Goal: Obtain resource: Obtain resource

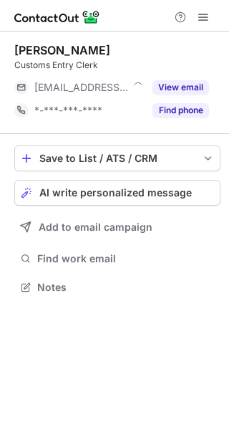
scroll to position [278, 229]
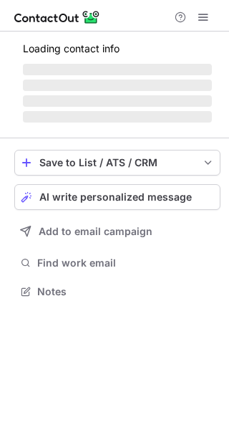
scroll to position [313, 229]
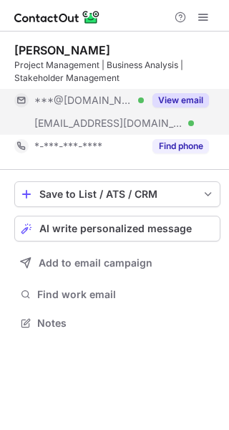
click at [188, 100] on button "View email" at bounding box center [181, 100] width 57 height 14
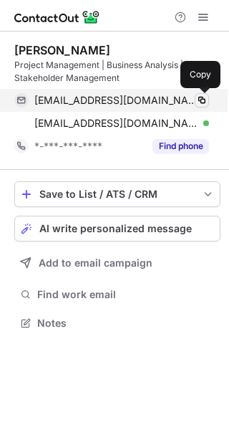
click at [204, 100] on span at bounding box center [201, 100] width 11 height 11
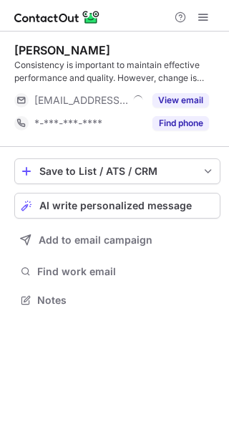
scroll to position [290, 229]
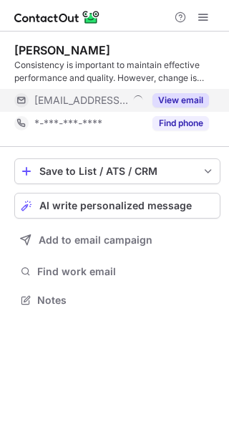
click at [186, 99] on button "View email" at bounding box center [181, 100] width 57 height 14
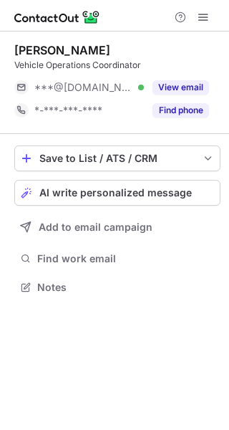
scroll to position [278, 229]
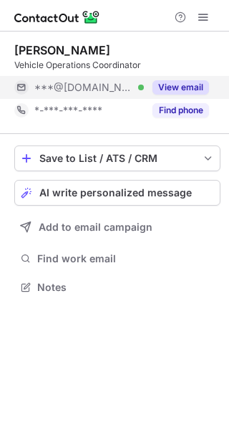
click at [191, 87] on button "View email" at bounding box center [181, 87] width 57 height 14
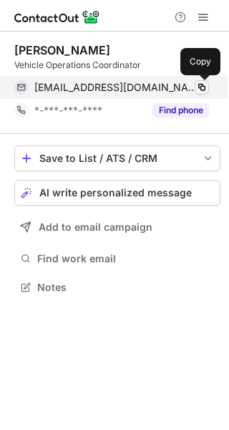
click at [206, 87] on span at bounding box center [201, 87] width 11 height 11
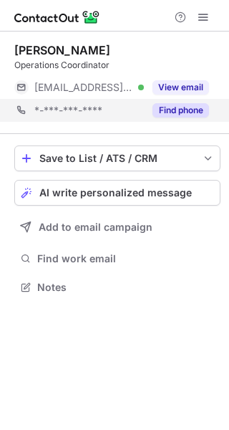
scroll to position [278, 229]
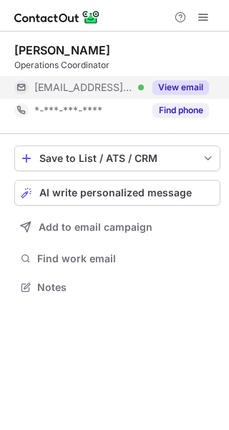
click at [183, 88] on button "View email" at bounding box center [181, 87] width 57 height 14
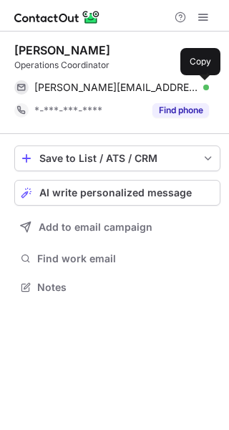
click at [203, 85] on span at bounding box center [201, 87] width 11 height 11
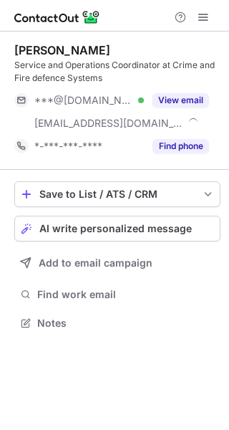
scroll to position [313, 229]
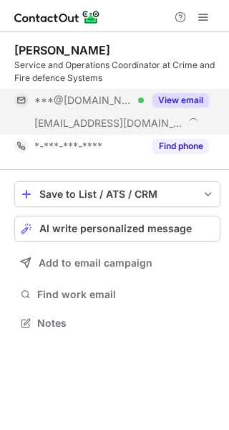
click at [184, 99] on button "View email" at bounding box center [181, 100] width 57 height 14
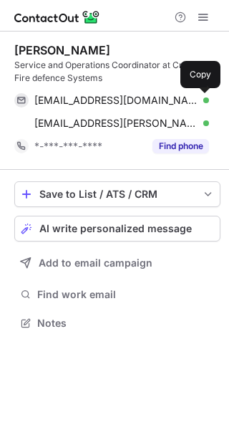
click at [202, 96] on span at bounding box center [201, 100] width 11 height 11
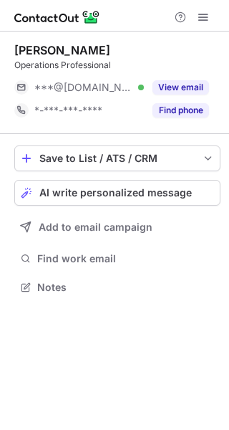
scroll to position [278, 229]
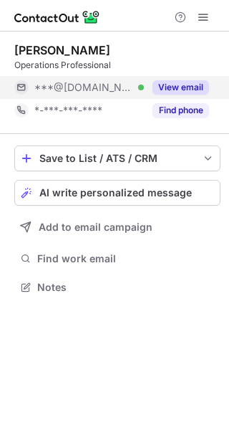
click at [185, 88] on button "View email" at bounding box center [181, 87] width 57 height 14
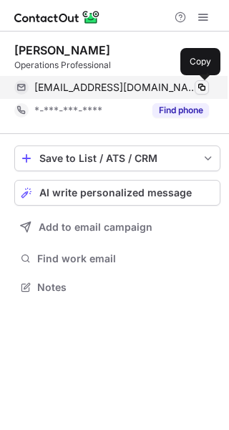
click at [199, 85] on span at bounding box center [201, 87] width 11 height 11
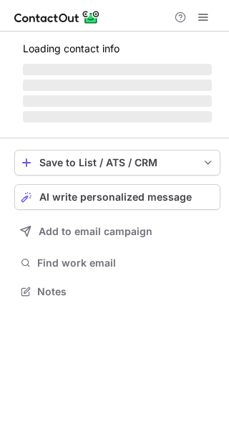
scroll to position [278, 229]
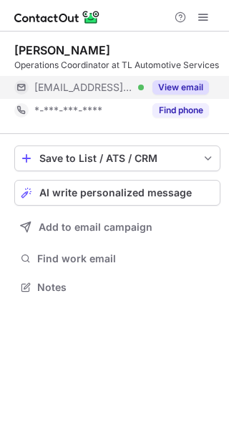
click at [195, 85] on button "View email" at bounding box center [181, 87] width 57 height 14
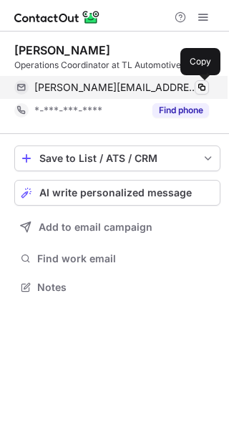
click at [205, 87] on span at bounding box center [201, 87] width 11 height 11
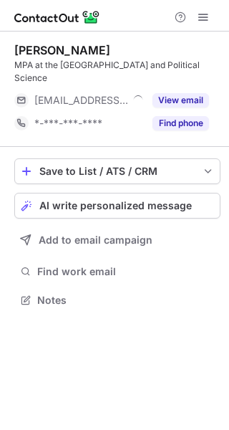
scroll to position [290, 229]
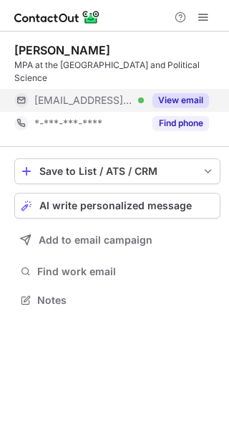
click at [180, 98] on button "View email" at bounding box center [181, 100] width 57 height 14
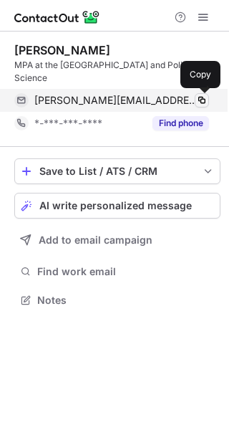
click at [200, 98] on span at bounding box center [201, 100] width 11 height 11
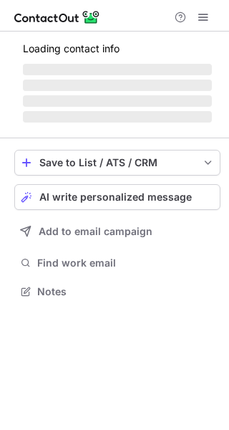
scroll to position [278, 229]
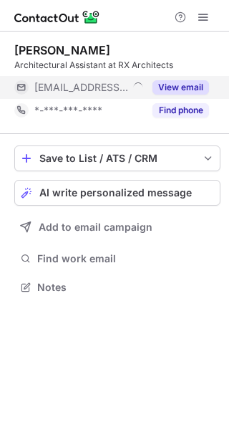
click at [184, 85] on button "View email" at bounding box center [181, 87] width 57 height 14
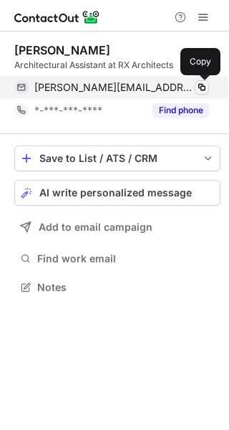
click at [204, 85] on span at bounding box center [201, 87] width 11 height 11
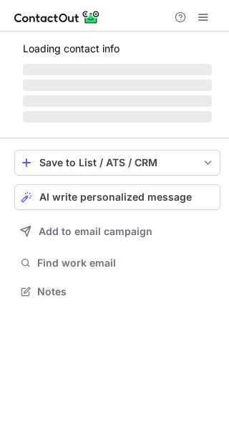
scroll to position [278, 229]
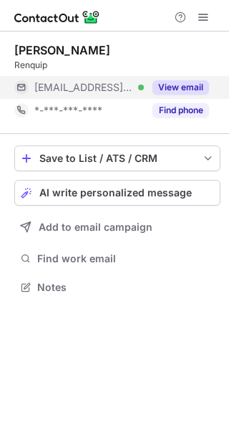
click at [191, 87] on button "View email" at bounding box center [181, 87] width 57 height 14
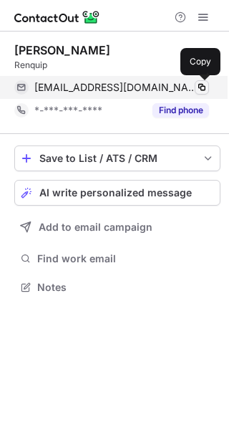
click at [204, 87] on span at bounding box center [201, 87] width 11 height 11
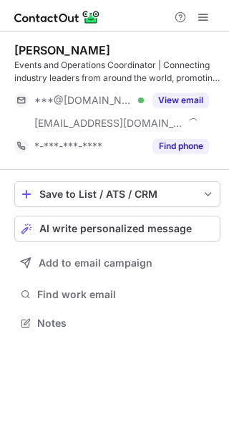
scroll to position [313, 229]
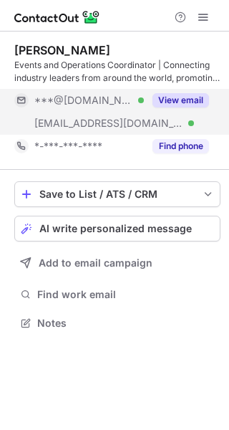
click at [183, 100] on button "View email" at bounding box center [181, 100] width 57 height 14
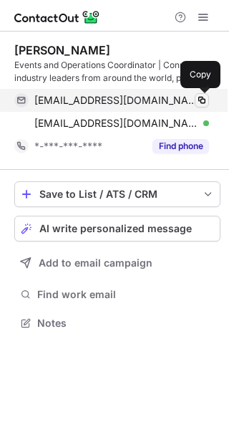
click at [203, 98] on span at bounding box center [201, 100] width 11 height 11
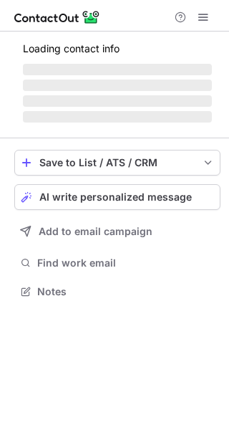
scroll to position [313, 229]
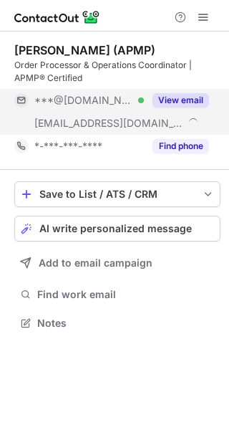
click at [185, 100] on button "View email" at bounding box center [181, 100] width 57 height 14
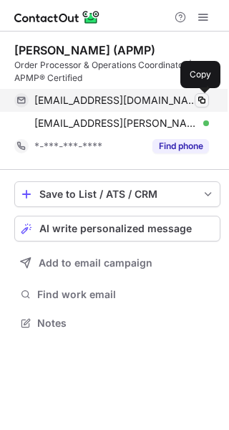
click at [200, 100] on span at bounding box center [201, 100] width 11 height 11
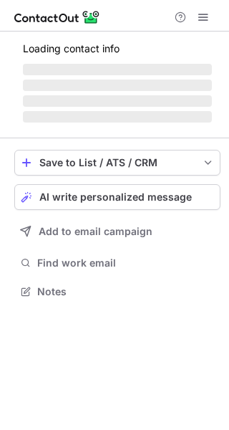
scroll to position [278, 229]
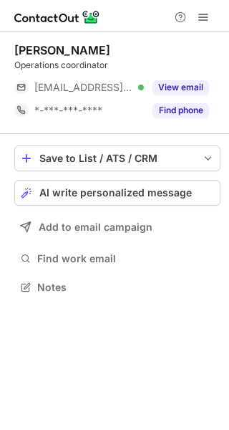
scroll to position [278, 229]
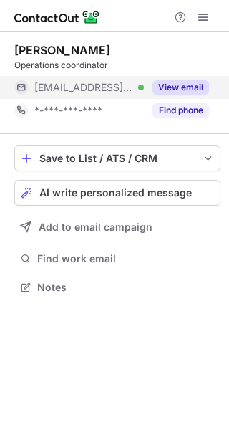
click at [189, 82] on button "View email" at bounding box center [181, 87] width 57 height 14
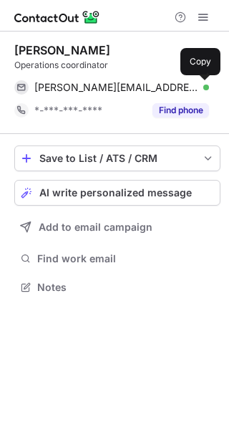
click at [203, 82] on span at bounding box center [201, 87] width 11 height 11
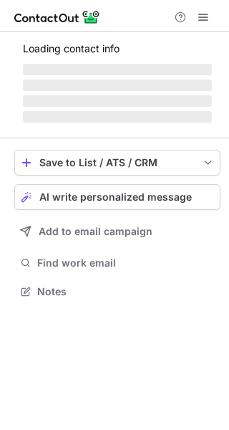
scroll to position [290, 229]
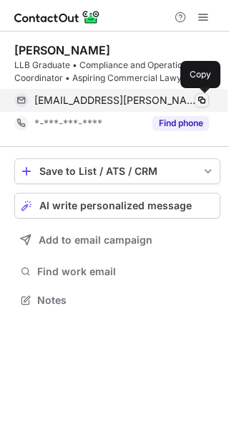
scroll to position [290, 229]
click at [207, 95] on span at bounding box center [201, 100] width 11 height 11
click at [206, 104] on span at bounding box center [201, 100] width 11 height 11
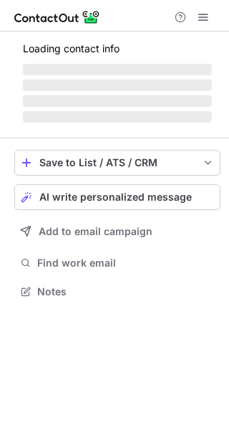
scroll to position [278, 229]
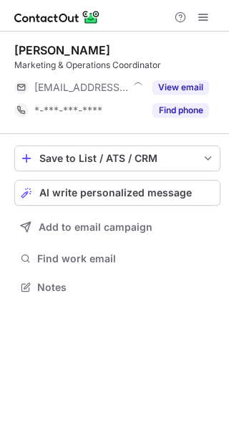
scroll to position [278, 229]
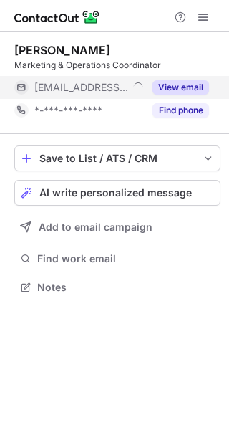
click at [186, 87] on button "View email" at bounding box center [181, 87] width 57 height 14
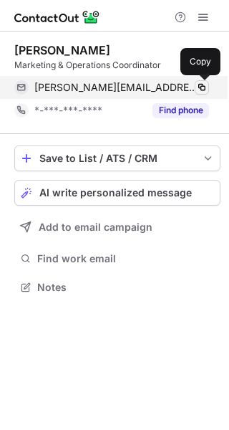
click at [201, 86] on span at bounding box center [201, 87] width 11 height 11
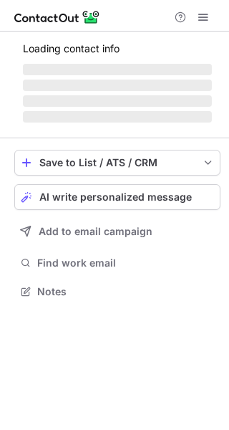
scroll to position [290, 229]
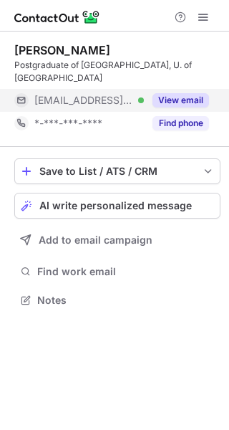
click at [182, 99] on button "View email" at bounding box center [181, 100] width 57 height 14
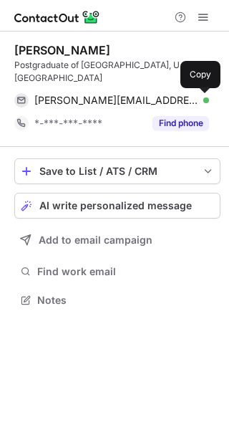
click at [202, 99] on span at bounding box center [201, 100] width 11 height 11
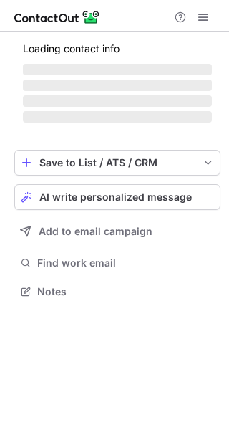
scroll to position [278, 229]
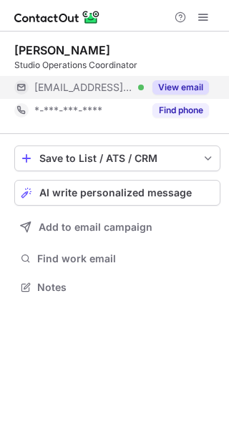
click at [191, 87] on button "View email" at bounding box center [181, 87] width 57 height 14
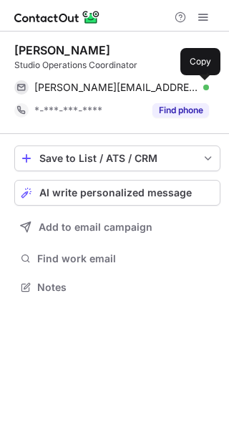
click at [202, 87] on span at bounding box center [201, 87] width 11 height 11
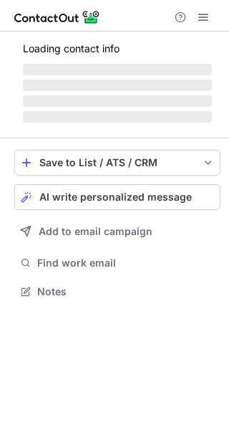
scroll to position [290, 229]
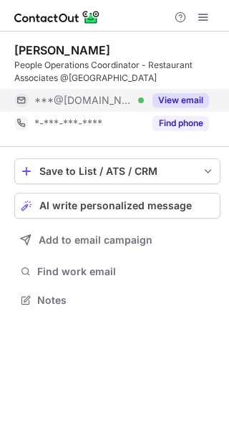
click at [184, 95] on button "View email" at bounding box center [181, 100] width 57 height 14
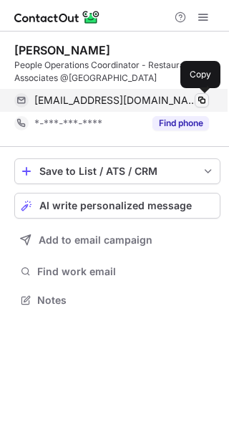
click at [199, 101] on span at bounding box center [201, 100] width 11 height 11
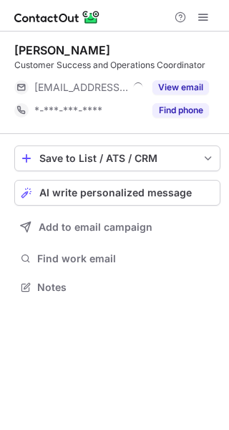
scroll to position [278, 229]
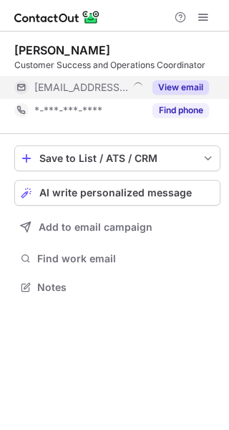
click at [181, 87] on button "View email" at bounding box center [181, 87] width 57 height 14
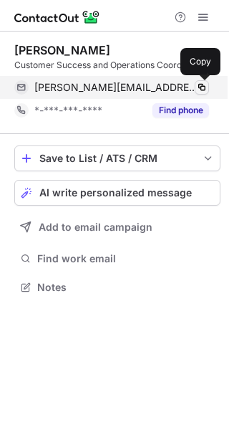
click at [206, 89] on span at bounding box center [201, 87] width 11 height 11
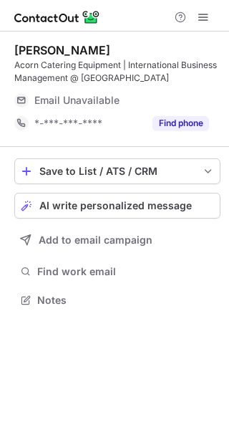
scroll to position [290, 229]
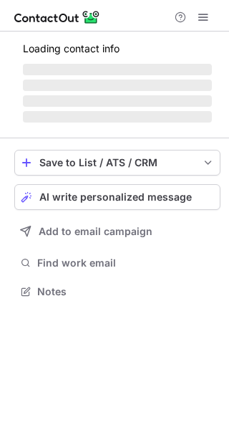
scroll to position [313, 229]
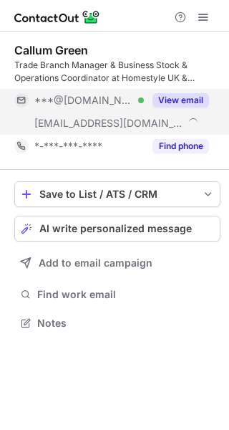
click at [181, 103] on button "View email" at bounding box center [181, 100] width 57 height 14
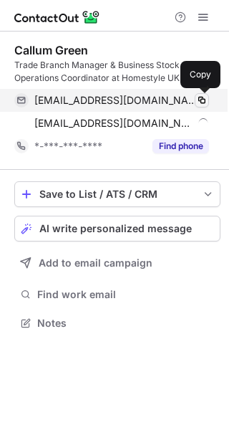
click at [202, 98] on span at bounding box center [201, 100] width 11 height 11
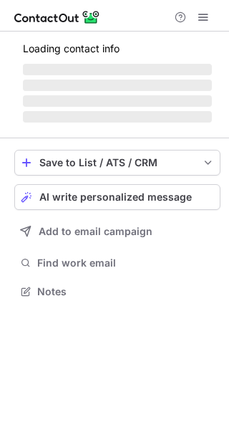
scroll to position [290, 229]
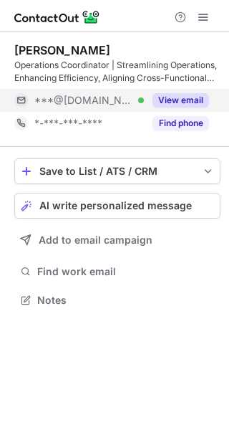
click at [175, 101] on button "View email" at bounding box center [181, 100] width 57 height 14
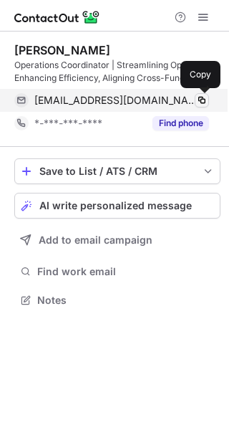
click at [199, 100] on span at bounding box center [201, 100] width 11 height 11
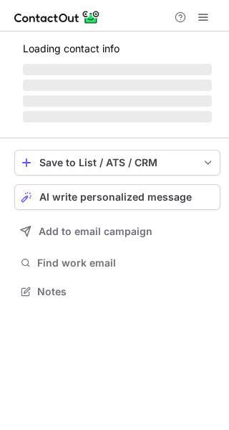
scroll to position [290, 229]
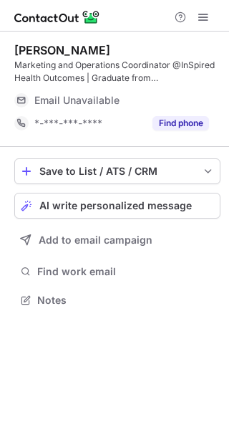
scroll to position [290, 229]
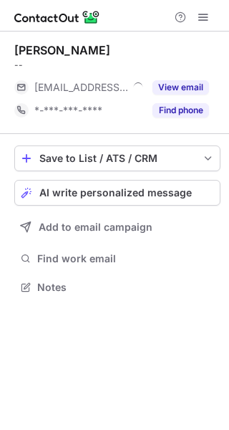
scroll to position [278, 229]
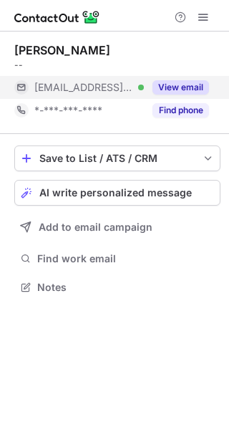
click at [195, 85] on button "View email" at bounding box center [181, 87] width 57 height 14
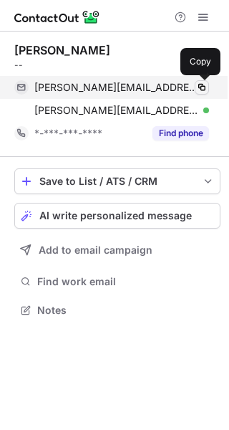
scroll to position [300, 229]
click at [203, 85] on span at bounding box center [201, 87] width 11 height 11
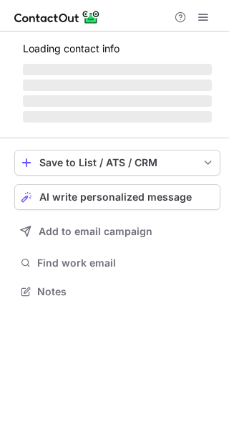
scroll to position [290, 229]
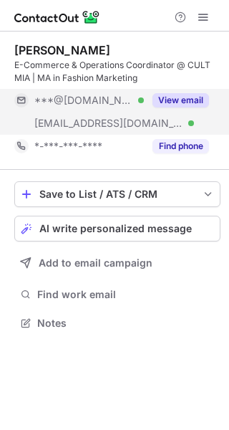
click at [179, 95] on button "View email" at bounding box center [181, 100] width 57 height 14
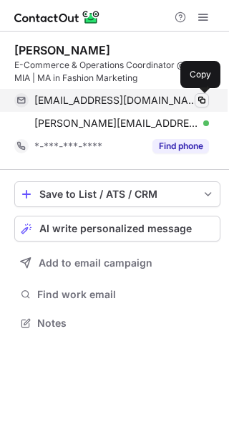
click at [201, 99] on span at bounding box center [201, 100] width 11 height 11
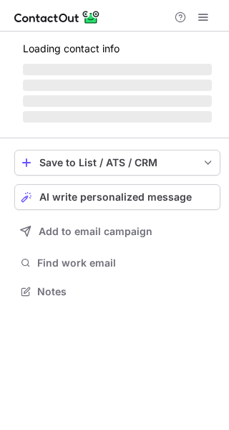
scroll to position [290, 229]
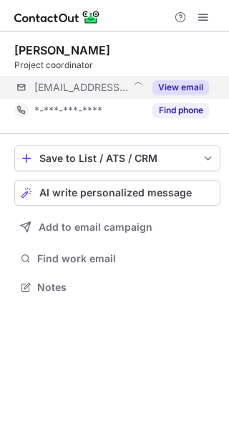
scroll to position [278, 229]
click at [190, 85] on button "View email" at bounding box center [181, 87] width 57 height 14
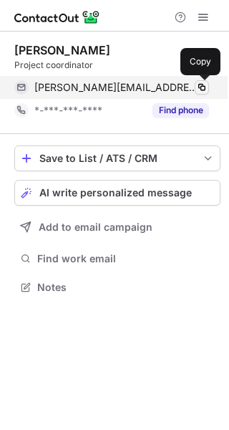
click at [201, 85] on span at bounding box center [201, 87] width 11 height 11
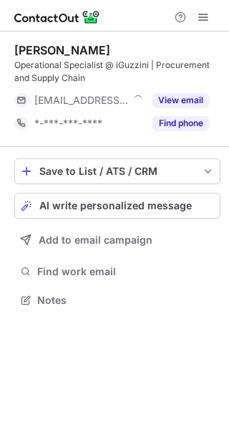
scroll to position [290, 229]
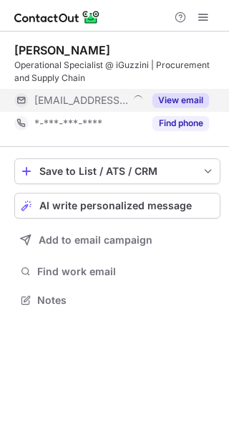
click at [173, 100] on button "View email" at bounding box center [181, 100] width 57 height 14
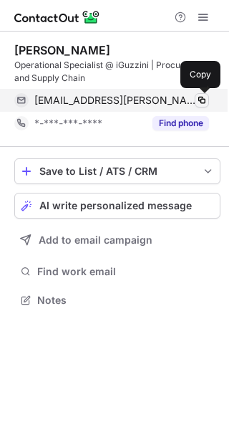
click at [201, 97] on span at bounding box center [201, 100] width 11 height 11
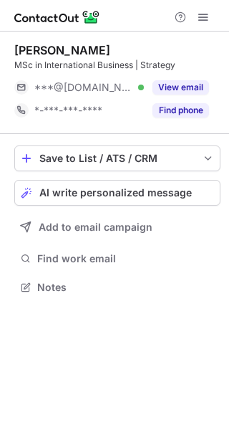
scroll to position [278, 229]
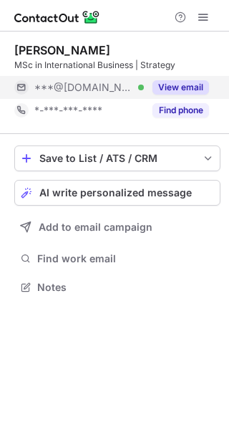
click at [184, 87] on button "View email" at bounding box center [181, 87] width 57 height 14
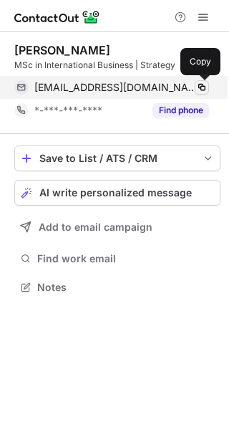
click at [200, 87] on span at bounding box center [201, 87] width 11 height 11
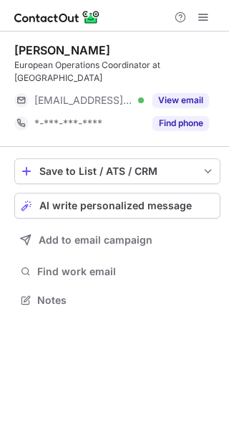
scroll to position [278, 229]
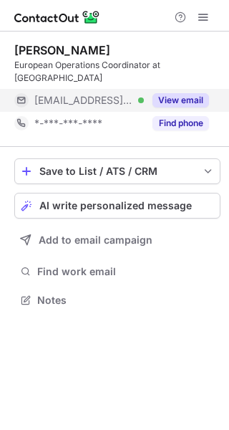
click at [176, 93] on button "View email" at bounding box center [181, 100] width 57 height 14
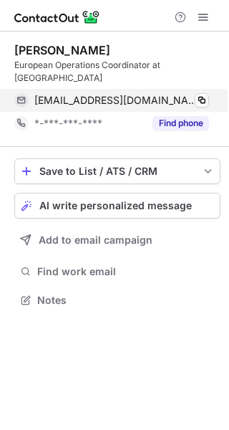
click at [209, 89] on div "[EMAIL_ADDRESS][DOMAIN_NAME] Verified Copy" at bounding box center [111, 100] width 195 height 23
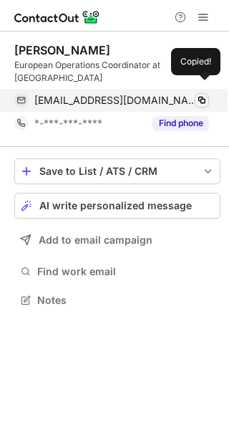
click at [202, 95] on span at bounding box center [201, 100] width 11 height 11
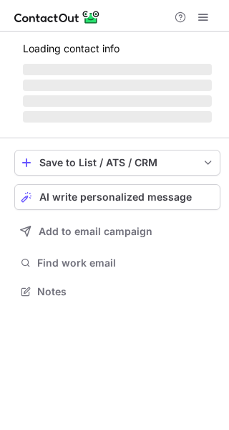
scroll to position [278, 229]
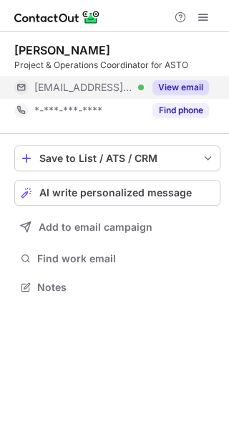
click at [184, 82] on button "View email" at bounding box center [181, 87] width 57 height 14
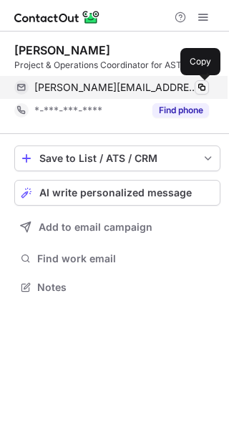
click at [197, 85] on span at bounding box center [201, 87] width 11 height 11
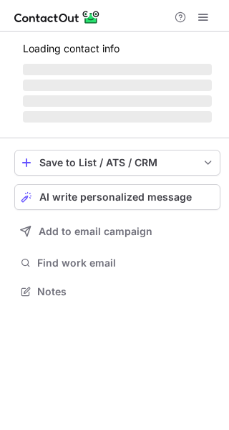
scroll to position [290, 229]
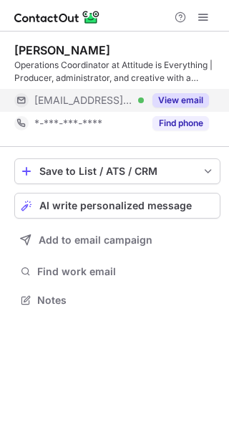
click at [181, 103] on button "View email" at bounding box center [181, 100] width 57 height 14
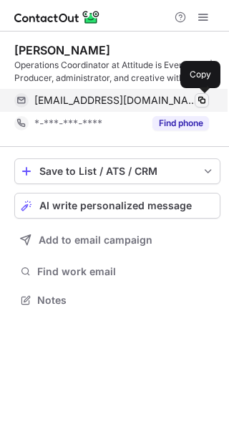
click at [198, 103] on span at bounding box center [201, 100] width 11 height 11
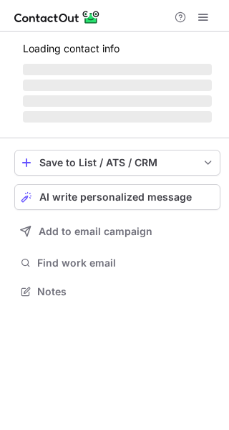
scroll to position [278, 229]
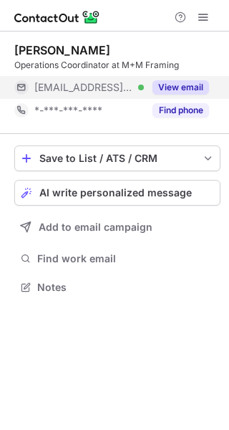
click at [186, 80] on div "View email" at bounding box center [176, 87] width 65 height 23
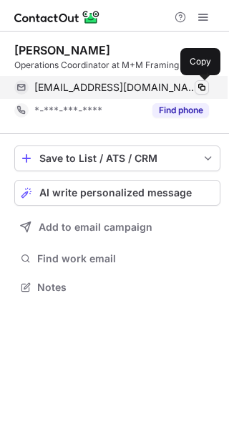
click at [199, 87] on span at bounding box center [201, 87] width 11 height 11
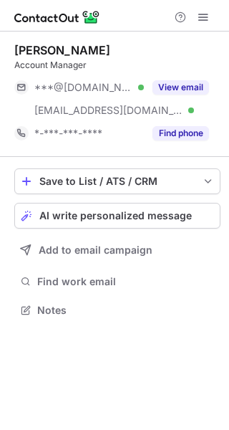
scroll to position [300, 229]
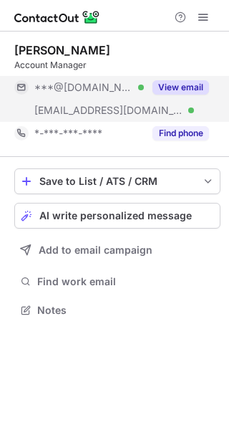
click at [186, 85] on button "View email" at bounding box center [181, 87] width 57 height 14
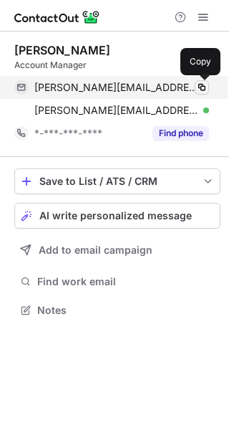
click at [204, 85] on span at bounding box center [201, 87] width 11 height 11
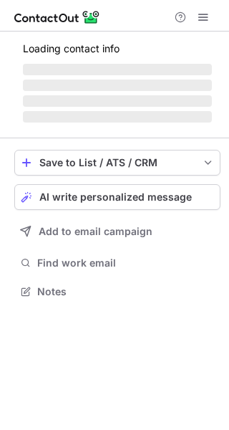
scroll to position [290, 229]
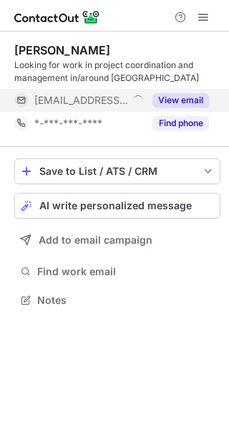
click at [194, 96] on button "View email" at bounding box center [181, 100] width 57 height 14
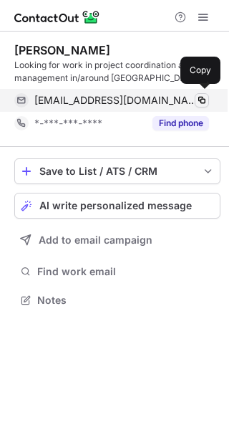
click at [198, 96] on div "lauren.throup@smartbell.io Verified Copy" at bounding box center [111, 100] width 195 height 23
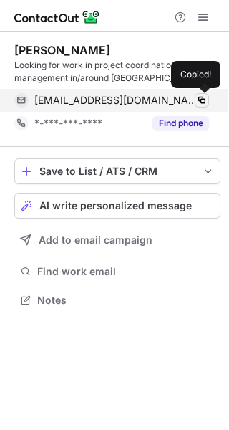
click at [202, 98] on span at bounding box center [201, 100] width 11 height 11
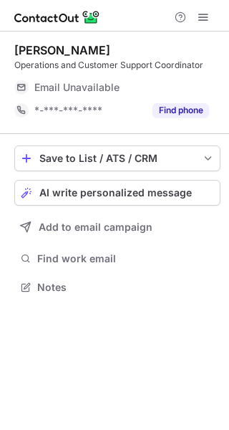
scroll to position [278, 229]
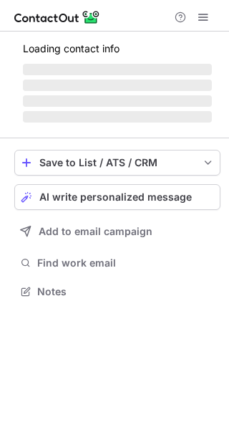
scroll to position [278, 229]
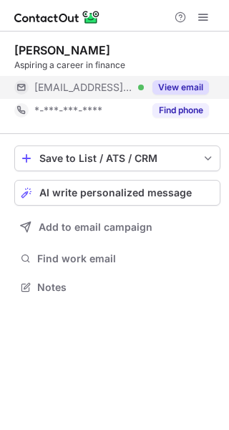
click at [176, 86] on button "View email" at bounding box center [181, 87] width 57 height 14
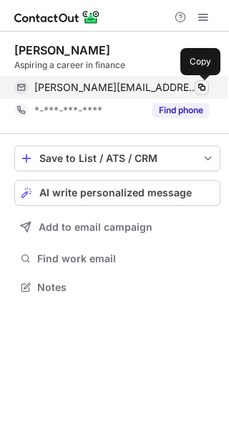
click at [200, 84] on span at bounding box center [201, 87] width 11 height 11
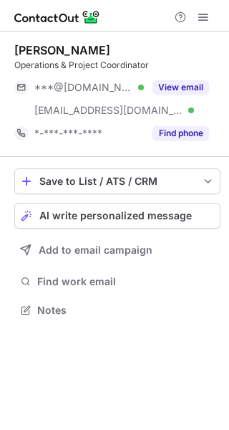
scroll to position [300, 229]
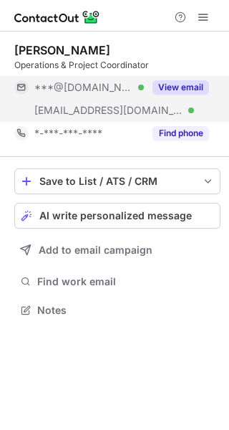
click at [176, 82] on button "View email" at bounding box center [181, 87] width 57 height 14
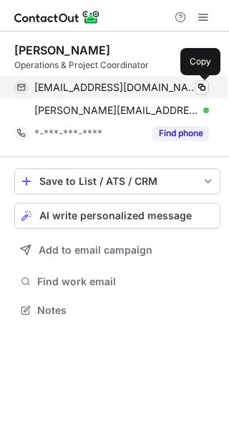
click at [204, 87] on span at bounding box center [201, 87] width 11 height 11
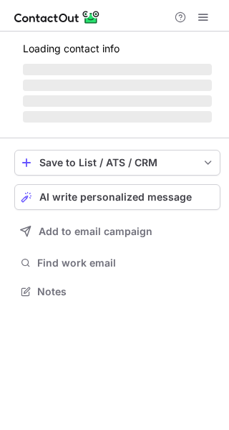
scroll to position [290, 229]
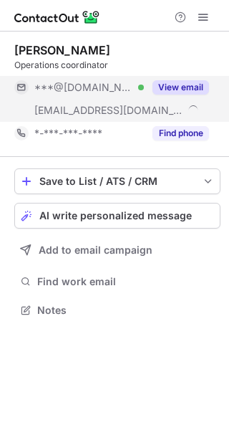
click at [187, 85] on button "View email" at bounding box center [181, 87] width 57 height 14
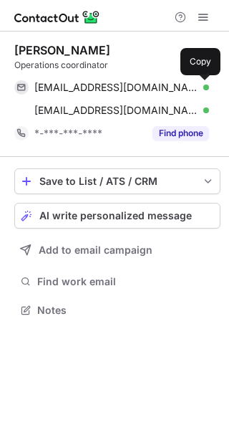
click at [201, 85] on span at bounding box center [201, 87] width 11 height 11
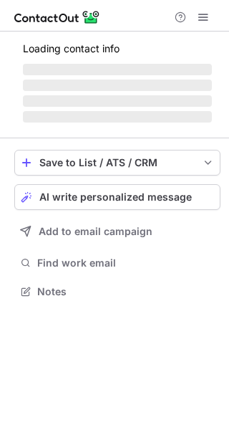
scroll to position [290, 229]
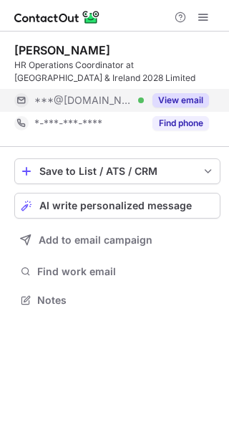
click at [194, 99] on button "View email" at bounding box center [181, 100] width 57 height 14
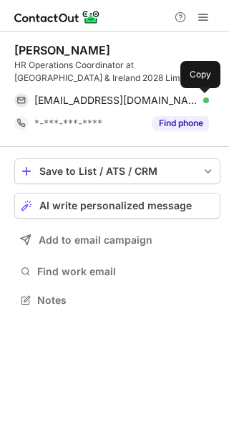
click at [204, 99] on span at bounding box center [201, 100] width 11 height 11
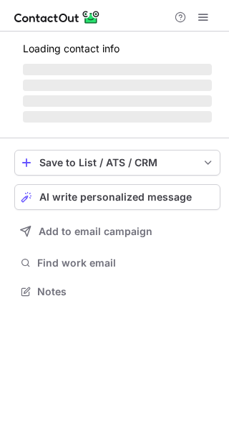
scroll to position [278, 229]
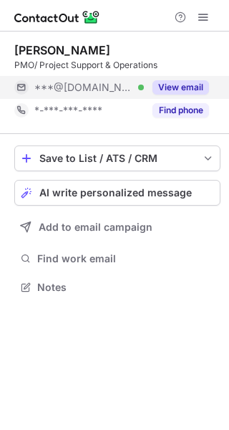
click at [176, 88] on button "View email" at bounding box center [181, 87] width 57 height 14
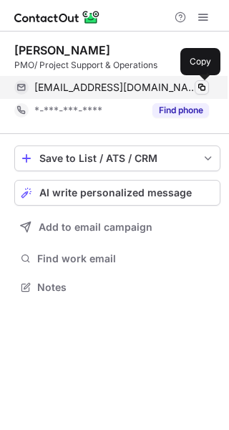
click at [201, 90] on span at bounding box center [201, 87] width 11 height 11
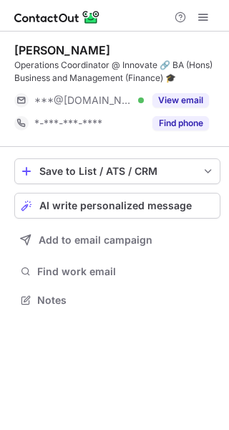
scroll to position [290, 229]
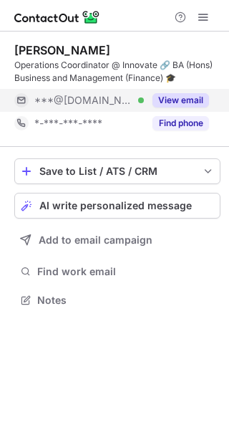
click at [195, 100] on button "View email" at bounding box center [181, 100] width 57 height 14
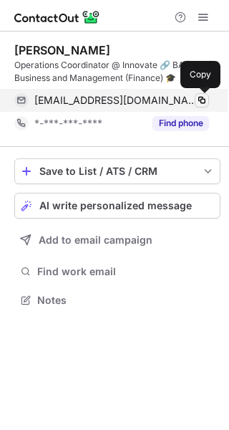
click at [201, 100] on span at bounding box center [201, 100] width 11 height 11
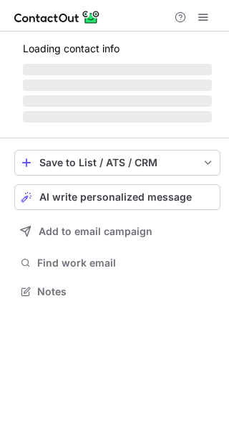
scroll to position [290, 229]
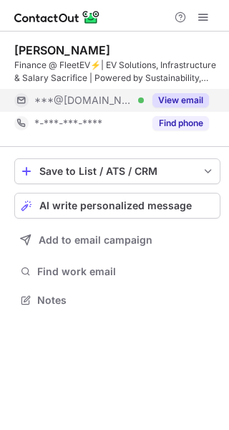
click at [188, 95] on button "View email" at bounding box center [181, 100] width 57 height 14
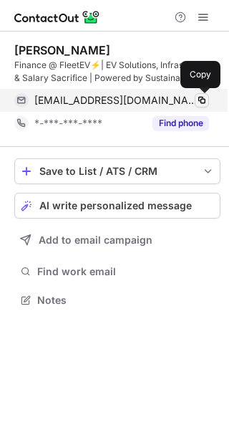
click at [202, 98] on span at bounding box center [201, 100] width 11 height 11
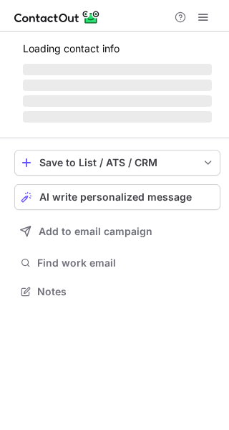
scroll to position [278, 229]
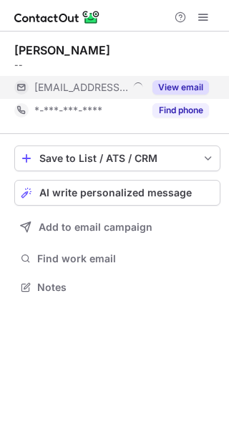
click at [196, 90] on button "View email" at bounding box center [181, 87] width 57 height 14
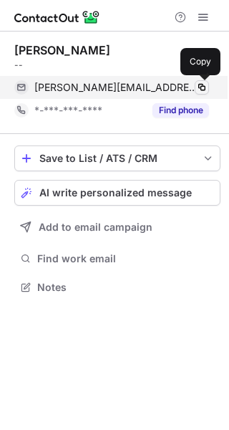
click at [201, 89] on span at bounding box center [201, 87] width 11 height 11
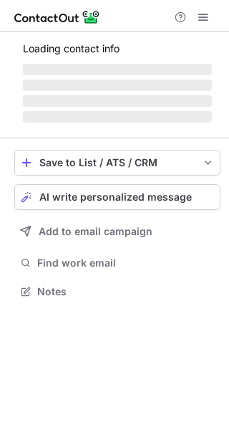
scroll to position [300, 229]
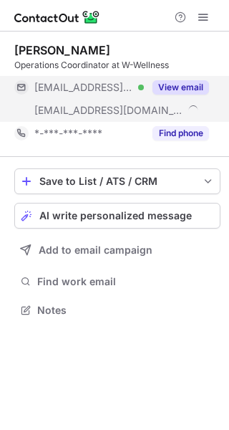
click at [189, 84] on button "View email" at bounding box center [181, 87] width 57 height 14
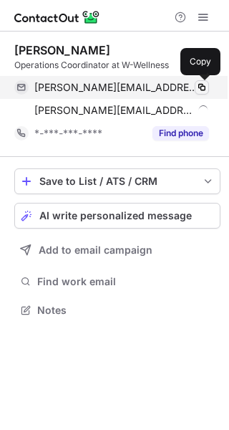
click at [199, 86] on span at bounding box center [201, 87] width 11 height 11
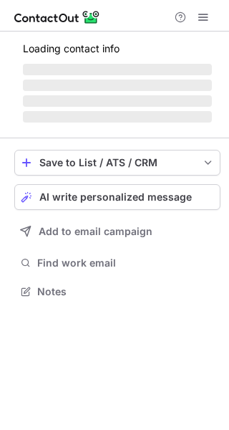
scroll to position [290, 229]
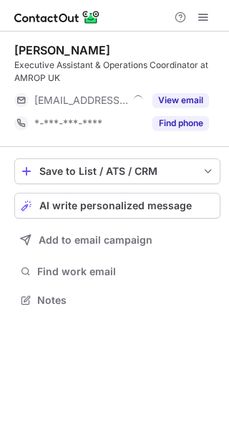
scroll to position [290, 229]
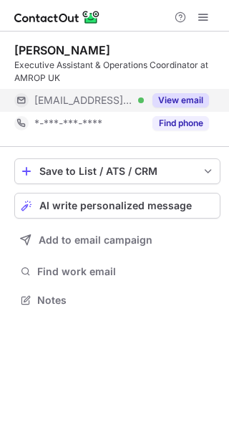
click at [178, 98] on button "View email" at bounding box center [181, 100] width 57 height 14
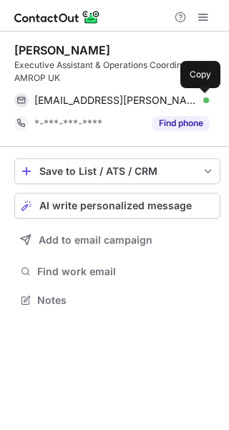
click at [202, 95] on span at bounding box center [201, 100] width 11 height 11
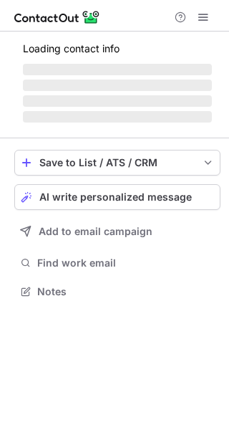
scroll to position [278, 229]
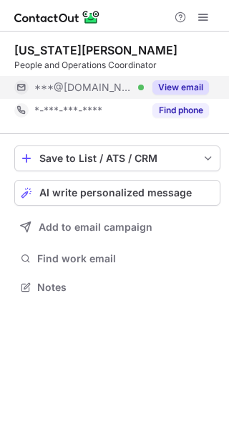
click at [192, 86] on button "View email" at bounding box center [181, 87] width 57 height 14
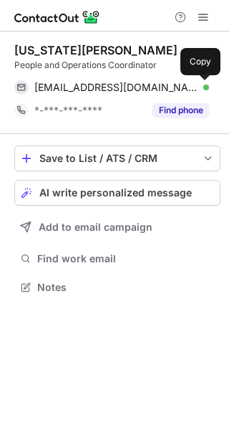
click at [202, 86] on span at bounding box center [201, 87] width 11 height 11
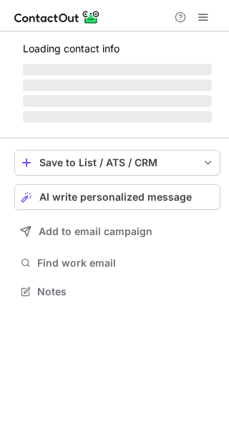
scroll to position [290, 229]
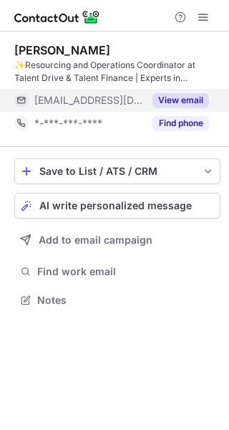
click at [174, 99] on button "View email" at bounding box center [181, 100] width 57 height 14
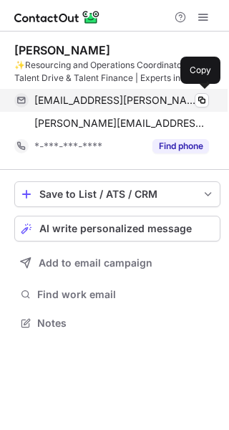
scroll to position [313, 229]
click at [199, 98] on span at bounding box center [201, 100] width 11 height 11
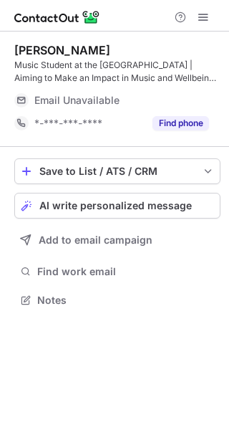
scroll to position [290, 229]
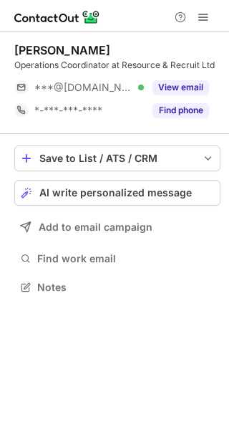
scroll to position [278, 229]
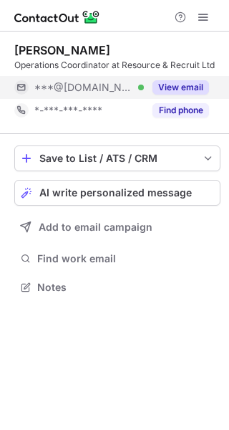
click at [191, 90] on button "View email" at bounding box center [181, 87] width 57 height 14
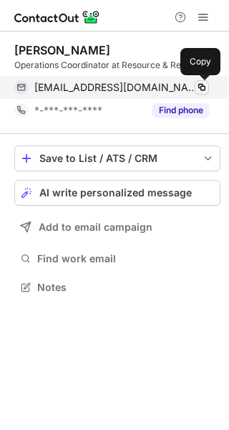
click at [204, 87] on span at bounding box center [201, 87] width 11 height 11
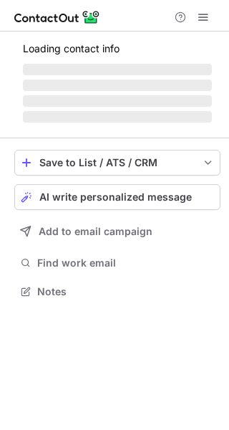
scroll to position [278, 229]
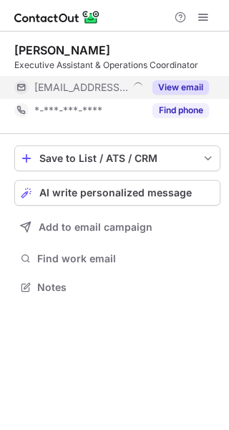
click at [194, 85] on button "View email" at bounding box center [181, 87] width 57 height 14
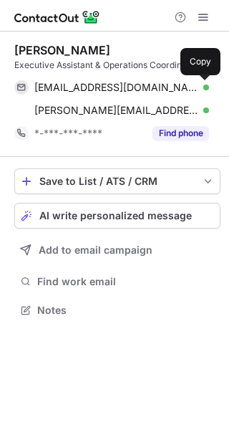
scroll to position [300, 229]
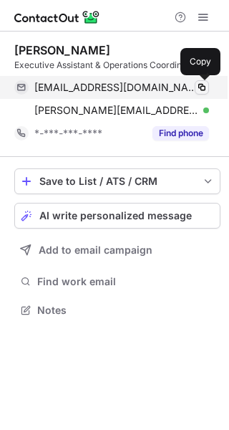
click at [202, 87] on span at bounding box center [201, 87] width 11 height 11
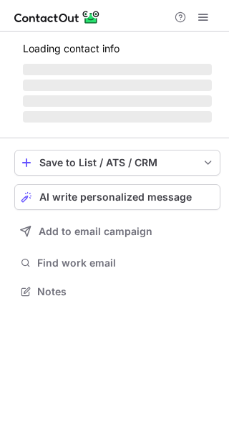
scroll to position [290, 229]
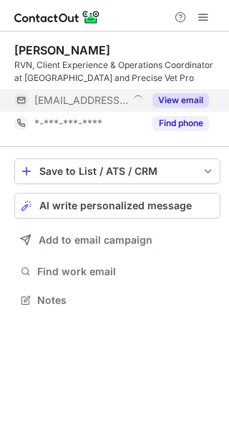
click at [169, 103] on button "View email" at bounding box center [181, 100] width 57 height 14
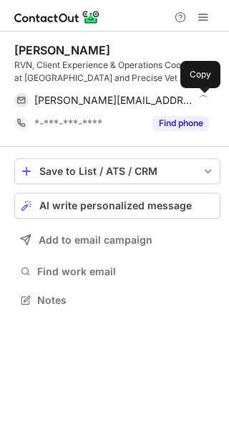
click at [204, 98] on span at bounding box center [201, 100] width 11 height 11
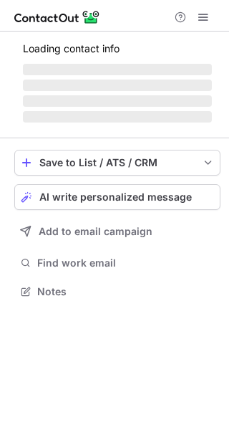
scroll to position [300, 229]
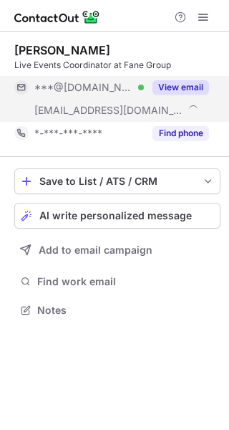
click at [174, 85] on button "View email" at bounding box center [181, 87] width 57 height 14
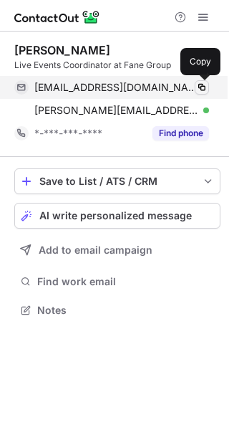
click at [207, 89] on span at bounding box center [201, 87] width 11 height 11
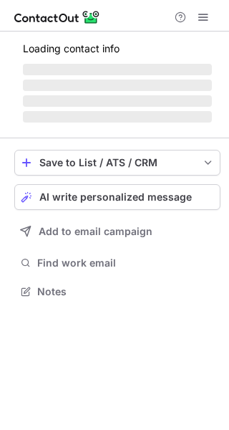
scroll to position [290, 229]
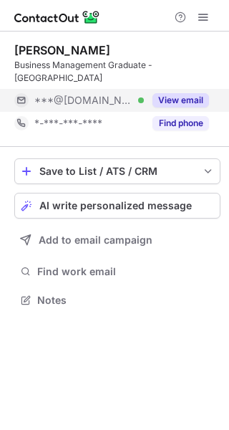
click at [180, 100] on button "View email" at bounding box center [181, 100] width 57 height 14
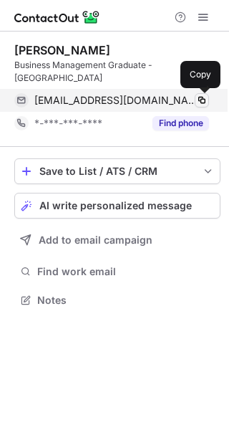
drag, startPoint x: 199, startPoint y: 101, endPoint x: 220, endPoint y: 95, distance: 21.8
click at [200, 101] on span at bounding box center [201, 100] width 11 height 11
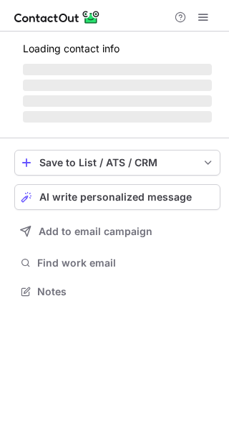
scroll to position [300, 229]
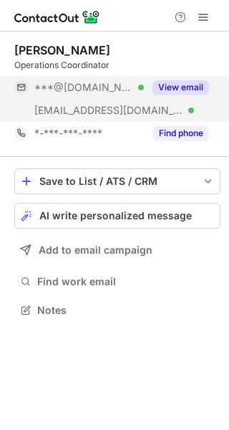
click at [194, 80] on button "View email" at bounding box center [181, 87] width 57 height 14
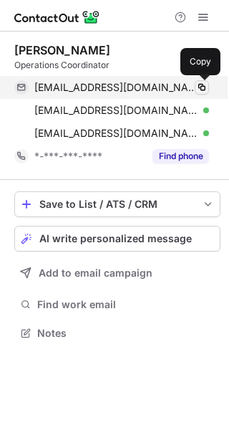
click at [202, 89] on span at bounding box center [201, 87] width 11 height 11
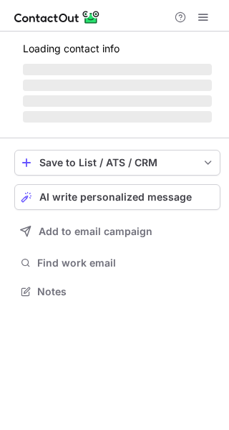
scroll to position [300, 229]
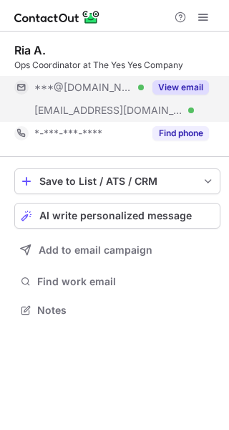
click at [185, 82] on button "View email" at bounding box center [181, 87] width 57 height 14
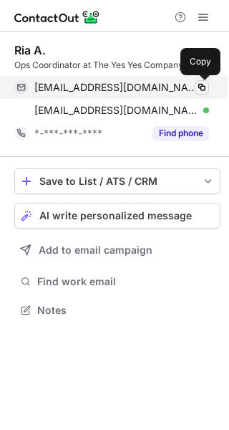
click at [202, 85] on span at bounding box center [201, 87] width 11 height 11
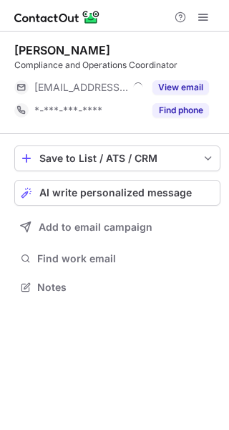
scroll to position [278, 229]
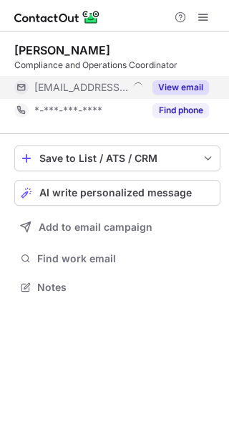
click at [190, 85] on button "View email" at bounding box center [181, 87] width 57 height 14
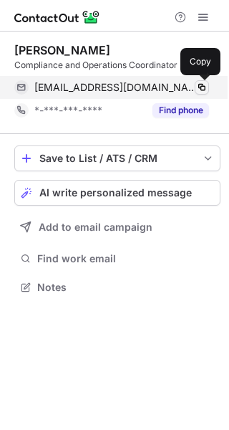
click at [203, 85] on span at bounding box center [201, 87] width 11 height 11
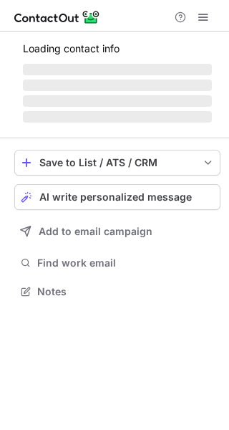
scroll to position [300, 229]
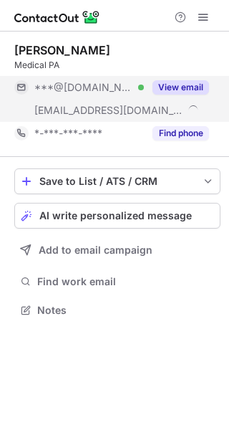
click at [197, 87] on button "View email" at bounding box center [181, 87] width 57 height 14
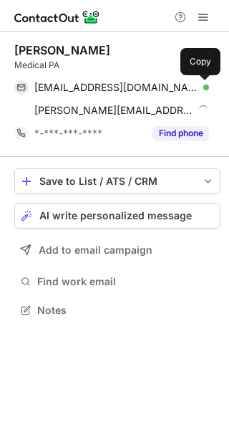
click at [199, 87] on span at bounding box center [201, 87] width 11 height 11
